Goal: Transaction & Acquisition: Download file/media

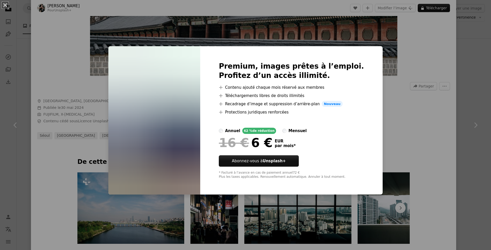
scroll to position [22719, 0]
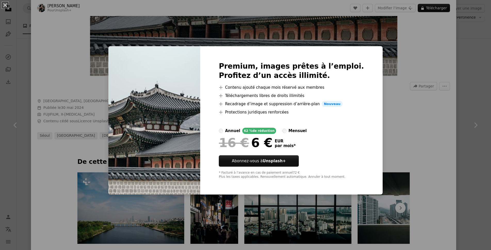
click at [259, 34] on div "An X shape Premium, images prêtes à l’emploi. Profitez d’un accès illimité. A p…" at bounding box center [245, 125] width 491 height 250
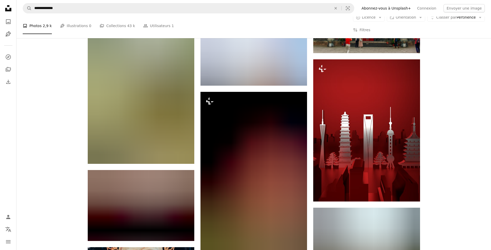
scroll to position [32235, 0]
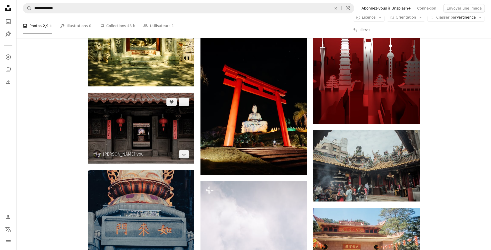
click at [158, 134] on img at bounding box center [141, 128] width 107 height 71
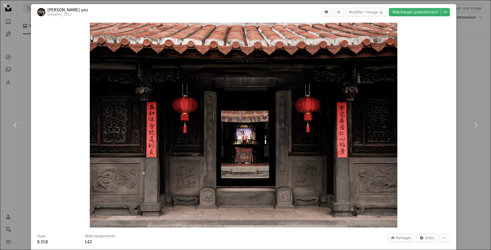
scroll to position [31822, 0]
click at [321, 87] on img "Zoom sur cette image" at bounding box center [243, 125] width 307 height 205
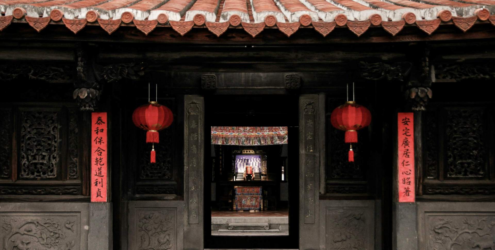
scroll to position [0, 0]
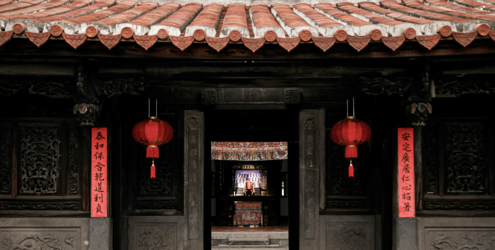
click at [312, 75] on img "Zoom arrière sur cette image" at bounding box center [248, 165] width 496 height 331
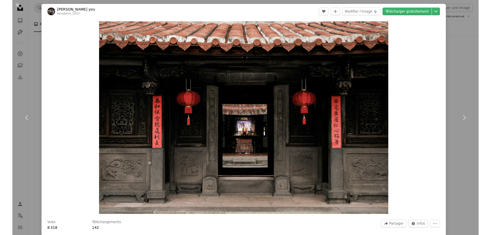
scroll to position [31719, 0]
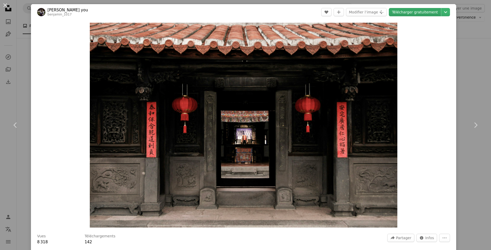
click at [416, 12] on link "Télécharger gratuitement" at bounding box center [415, 12] width 52 height 8
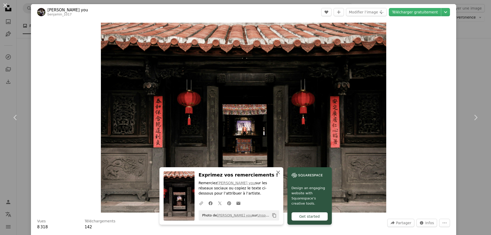
click at [278, 171] on icon "An X shape" at bounding box center [278, 172] width 6 height 6
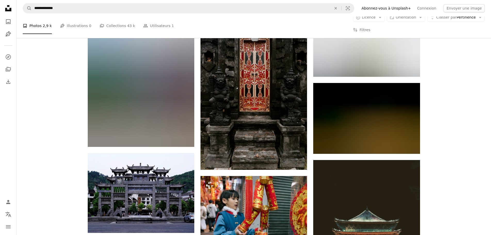
scroll to position [33241, 0]
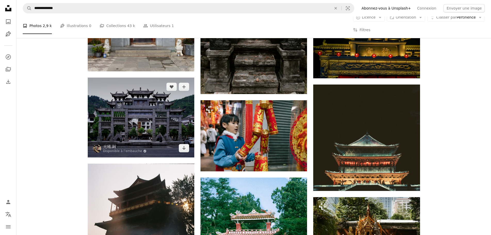
click at [161, 111] on img at bounding box center [141, 118] width 107 height 80
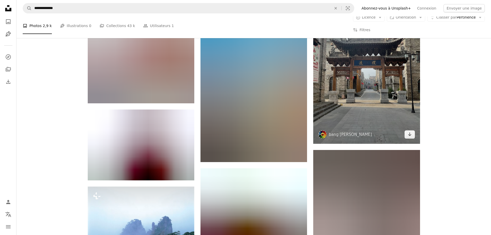
scroll to position [34169, 0]
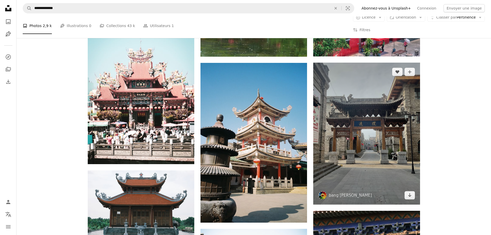
click at [368, 117] on img at bounding box center [366, 134] width 107 height 142
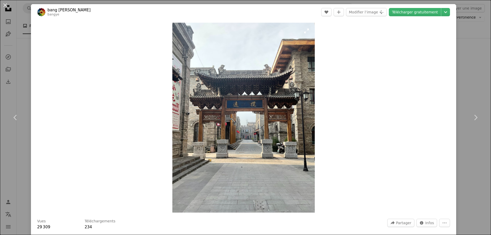
click at [279, 133] on img "Zoom sur cette image" at bounding box center [243, 118] width 143 height 190
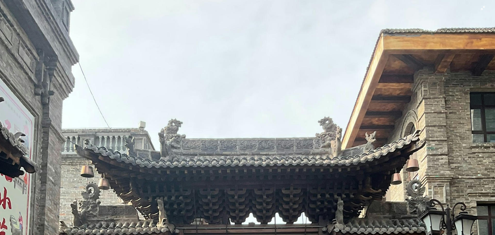
scroll to position [0, 0]
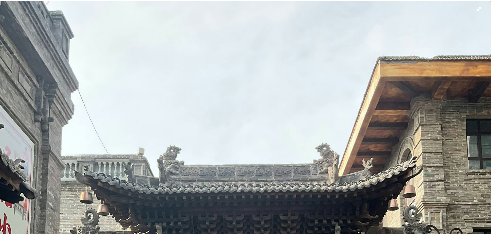
scroll to position [34118, 0]
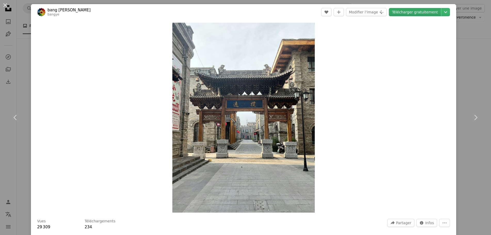
click at [414, 13] on link "Télécharger gratuitement" at bounding box center [415, 12] width 52 height 8
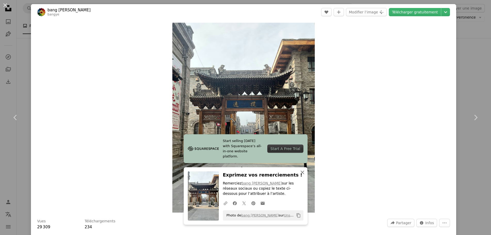
click at [304, 175] on icon "An X shape" at bounding box center [302, 172] width 6 height 6
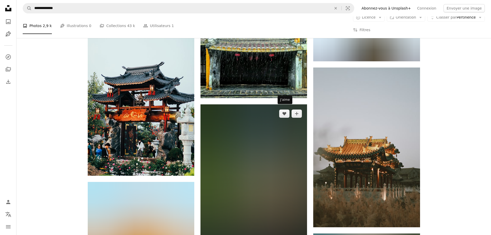
scroll to position [46754, 0]
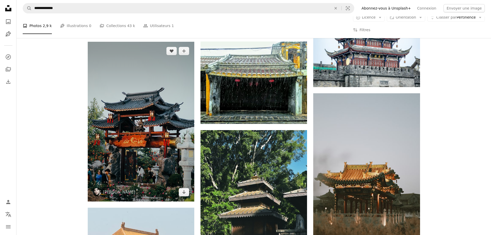
click at [152, 125] on img at bounding box center [141, 122] width 107 height 160
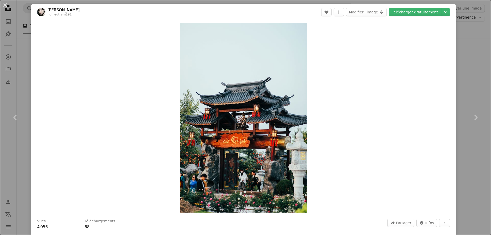
scroll to position [47012, 0]
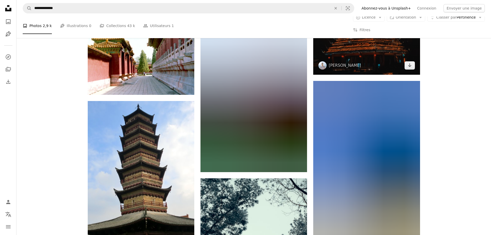
scroll to position [56037, 0]
